Goal: Find specific page/section: Find specific page/section

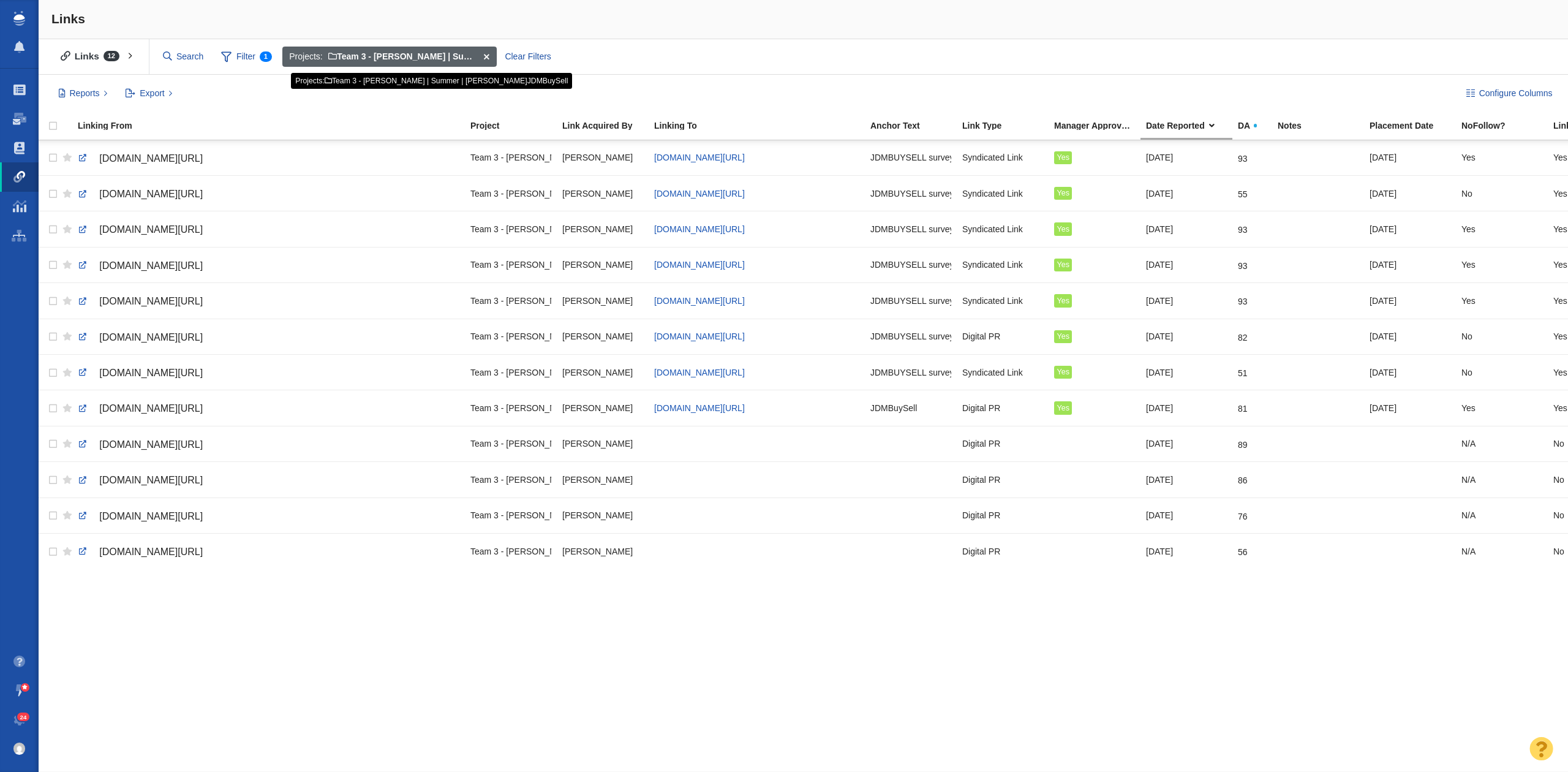
click at [482, 54] on span at bounding box center [487, 57] width 19 height 21
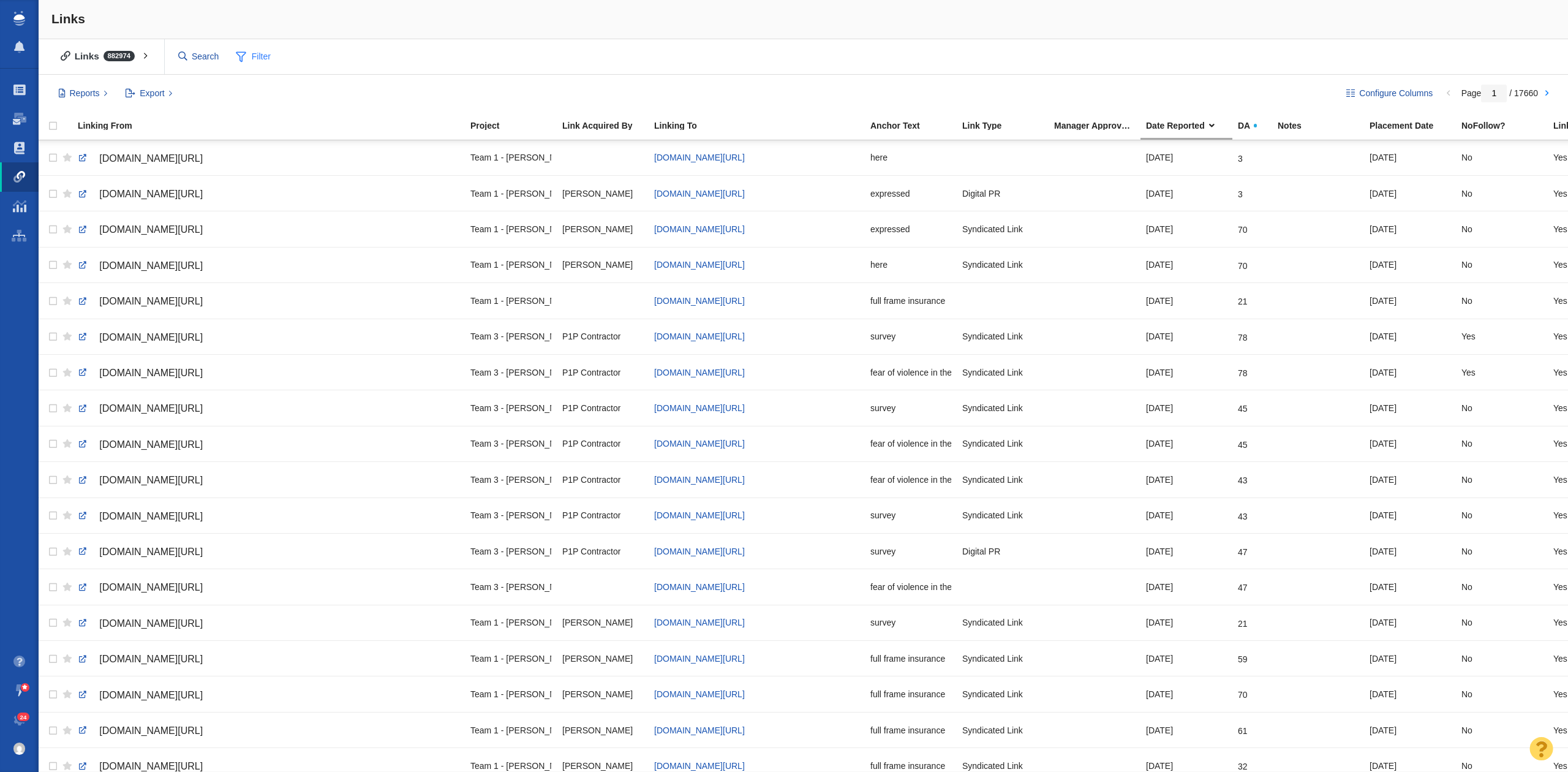
click at [255, 62] on span "Filter" at bounding box center [253, 57] width 49 height 23
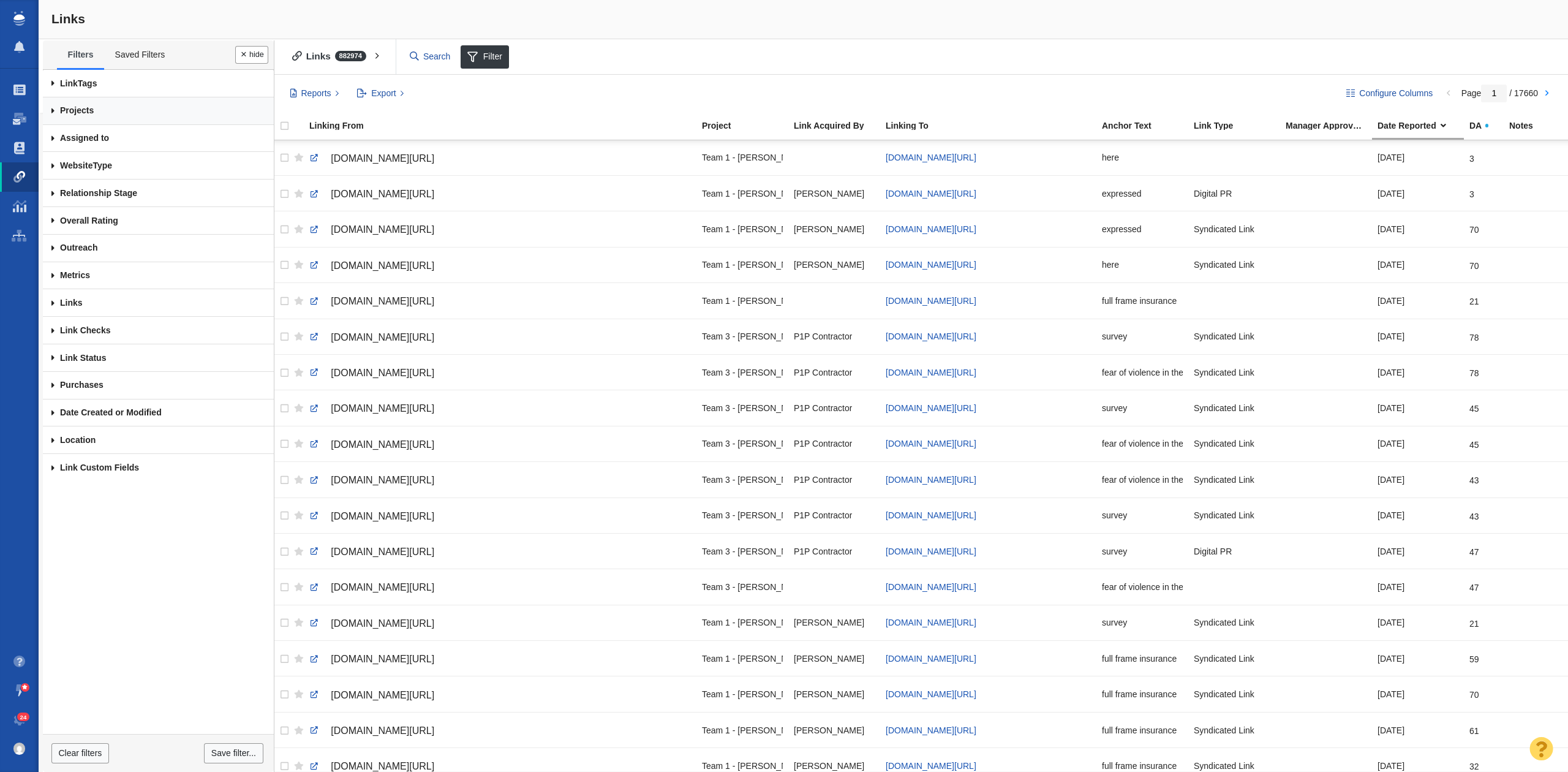
click at [98, 114] on link "Projects" at bounding box center [158, 111] width 231 height 28
click at [126, 132] on link "Any Project" at bounding box center [158, 137] width 207 height 21
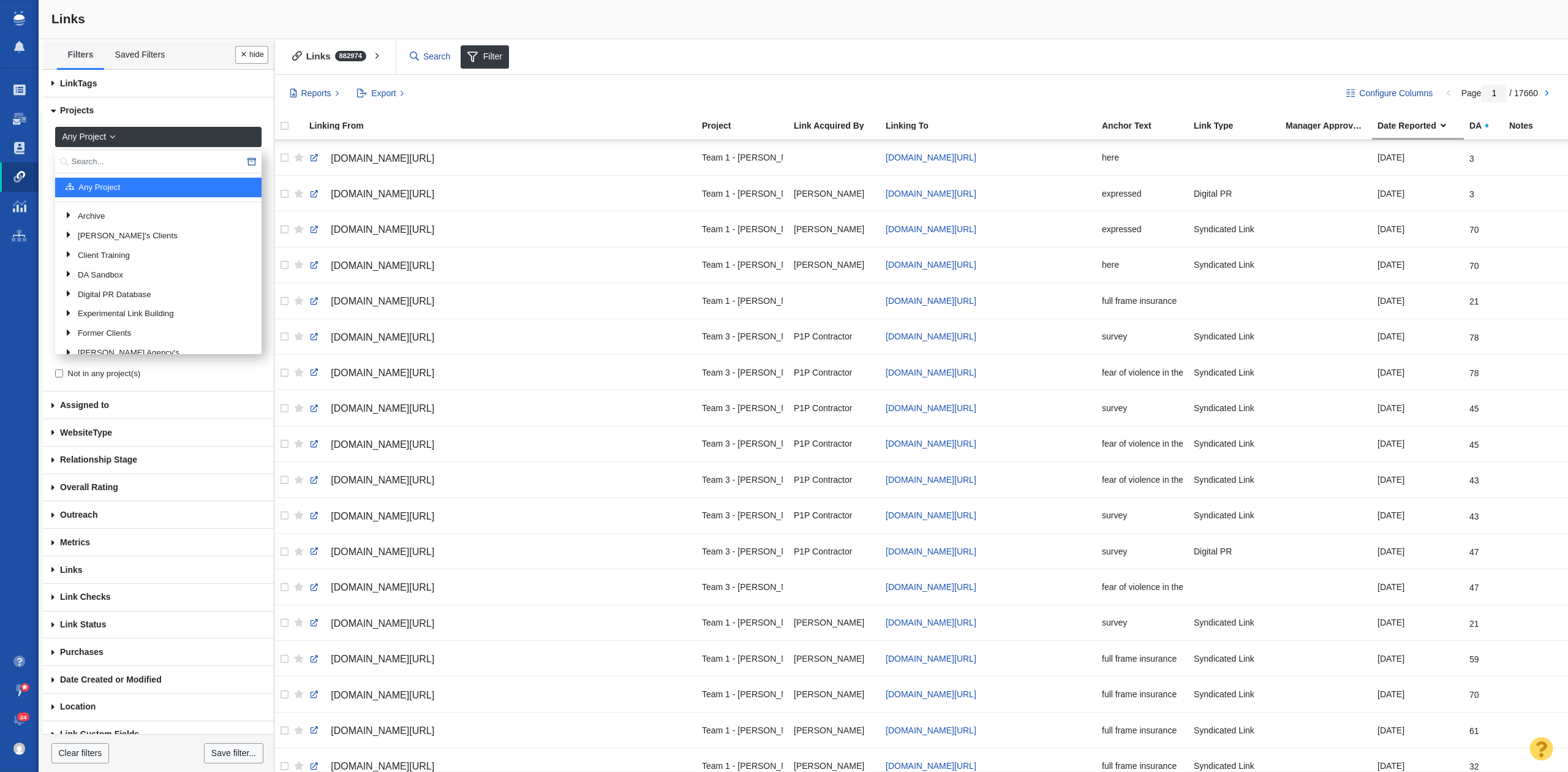
click at [144, 167] on input "text" at bounding box center [158, 161] width 207 height 22
type input "xantrion"
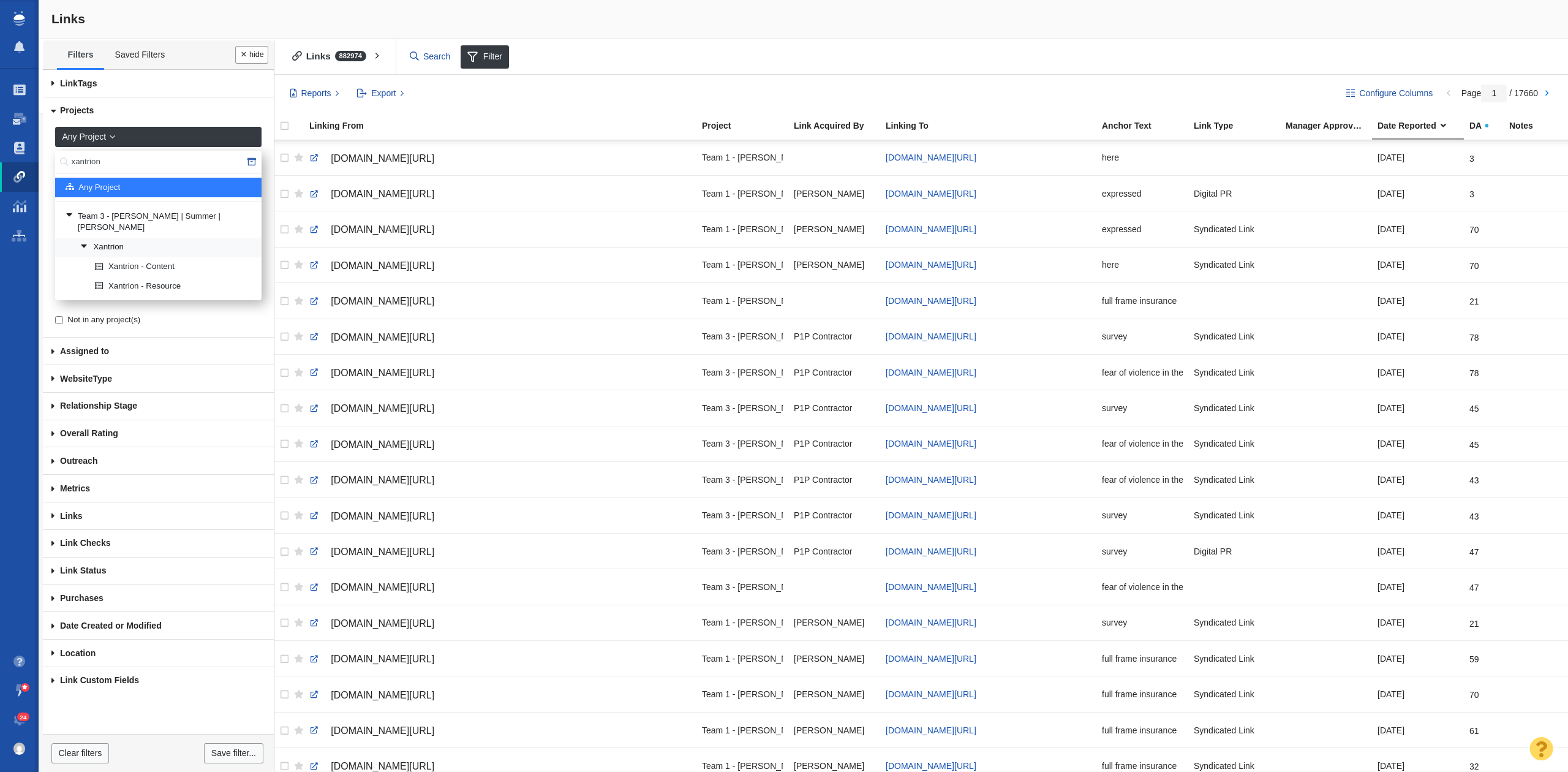
click at [192, 239] on link "Xantrion" at bounding box center [166, 247] width 178 height 18
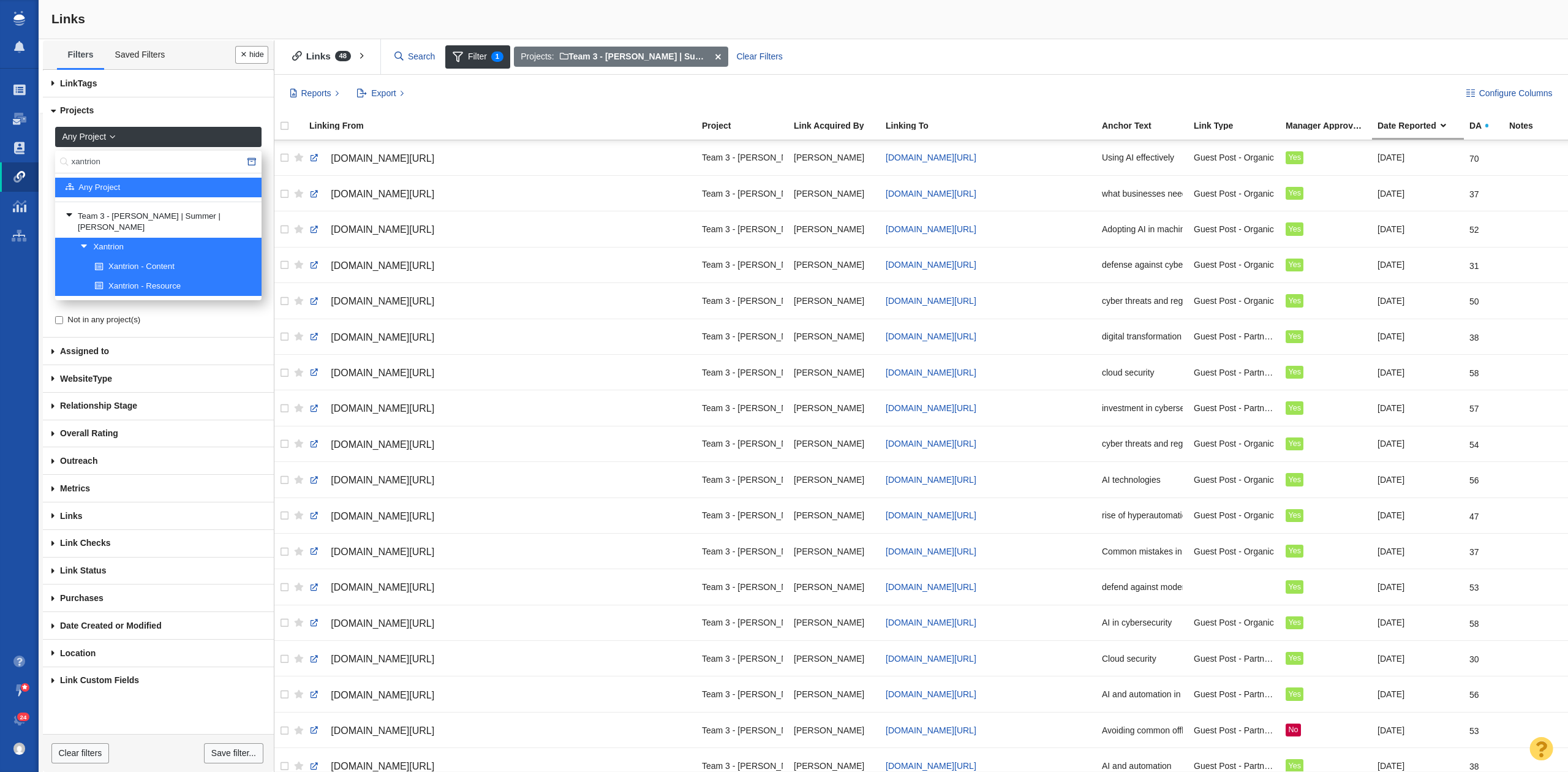
click at [255, 54] on button "Done" at bounding box center [251, 55] width 33 height 18
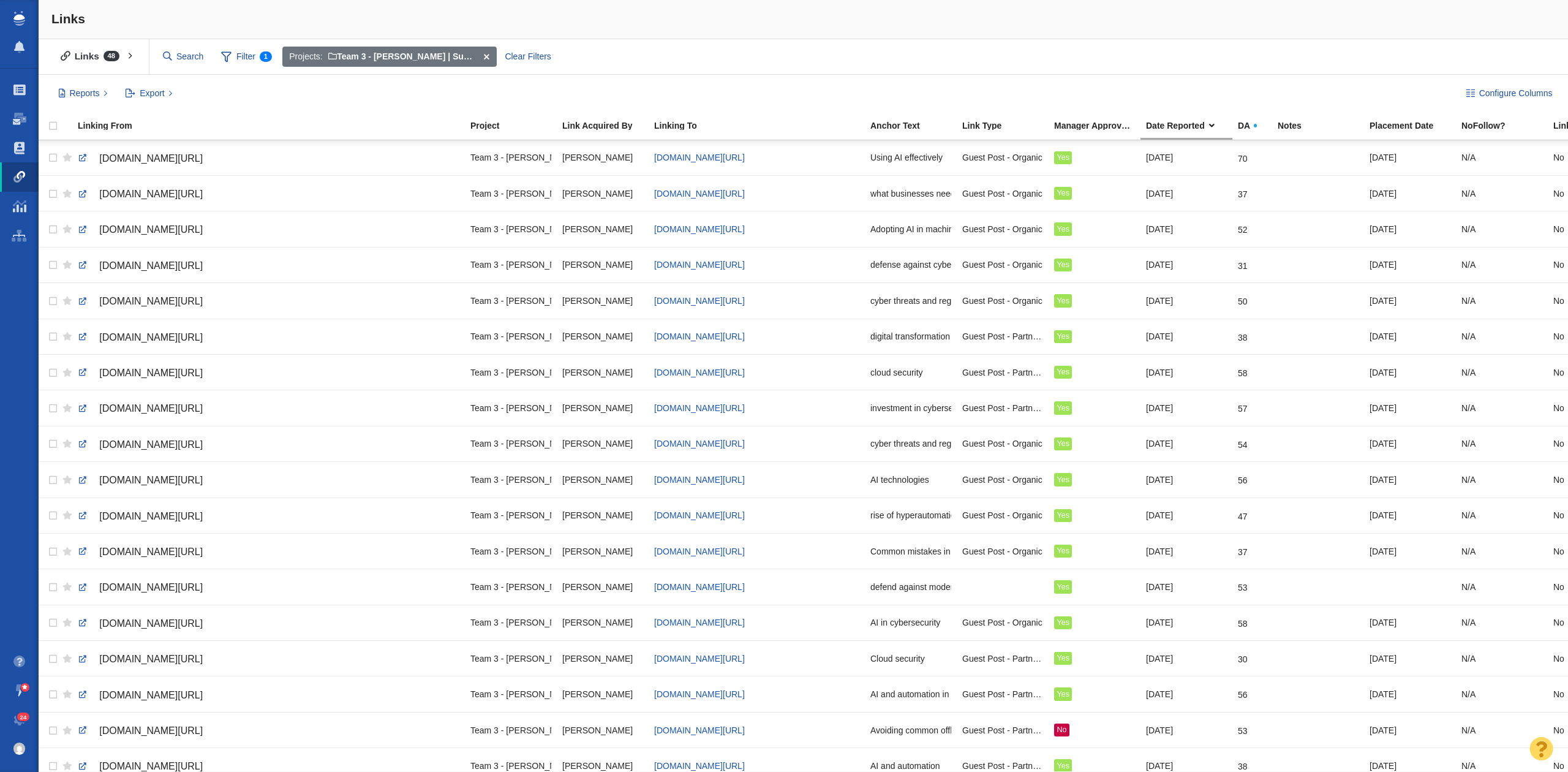
click at [1177, 56] on div "Projects: Team 3 - [PERSON_NAME] | Summer | [PERSON_NAME]\Xantrion Clear Filters" at bounding box center [920, 57] width 1279 height 23
